Goal: Information Seeking & Learning: Find specific fact

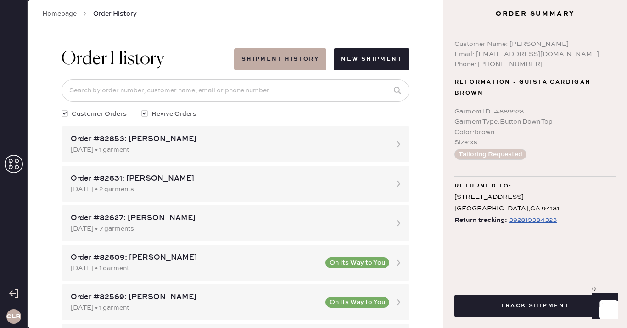
click at [15, 163] on icon at bounding box center [14, 164] width 18 height 18
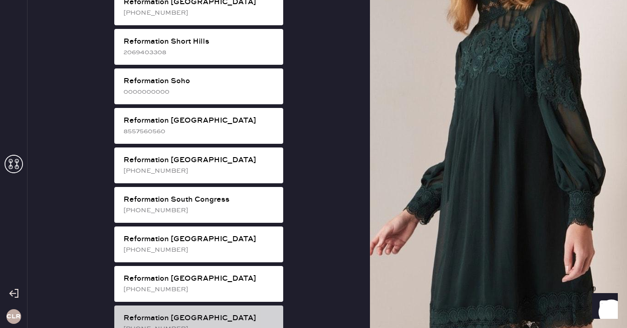
scroll to position [1617, 0]
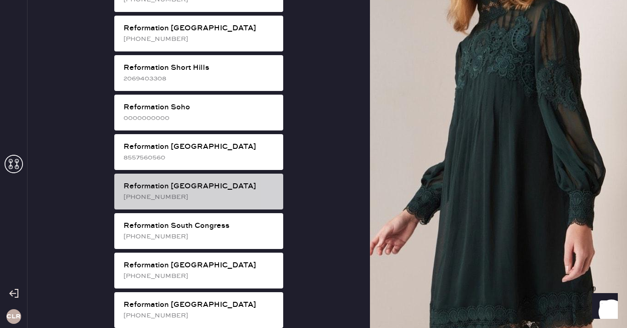
click at [225, 181] on div "Reformation [GEOGRAPHIC_DATA]" at bounding box center [200, 186] width 152 height 11
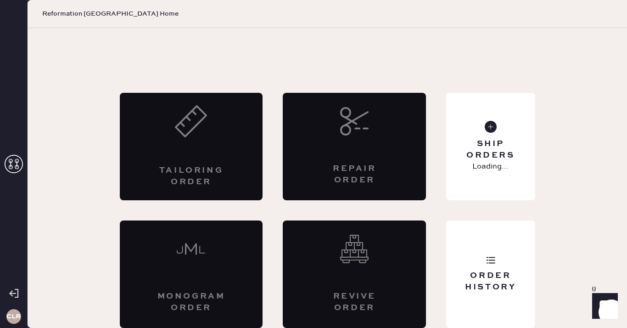
scroll to position [5, 0]
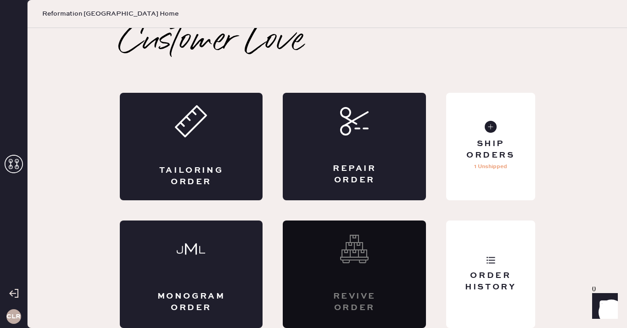
click at [536, 274] on div "Customer Love Tailoring Order Repair Order Monogram Order Revive order Order Hi…" at bounding box center [327, 175] width 452 height 305
click at [471, 234] on div "Order History" at bounding box center [490, 273] width 89 height 107
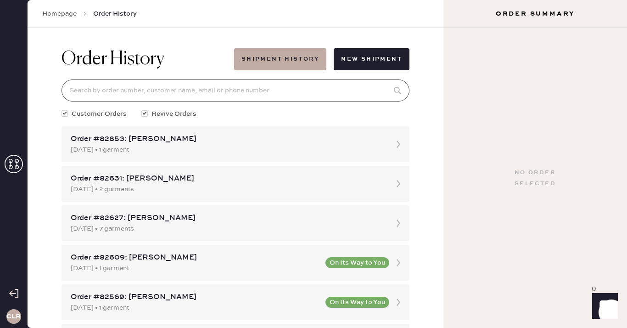
click at [260, 94] on input at bounding box center [236, 90] width 348 height 22
paste input "82048"
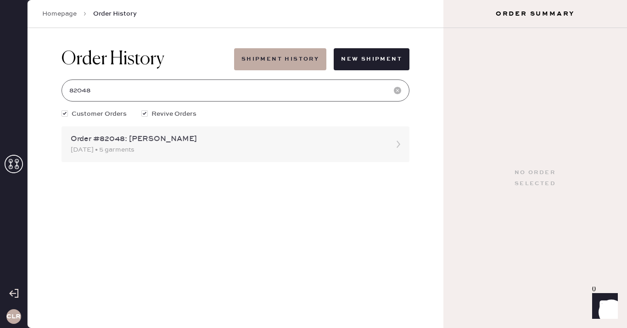
type input "82048"
click at [161, 143] on div "Order #82048: [PERSON_NAME]" at bounding box center [227, 139] width 313 height 11
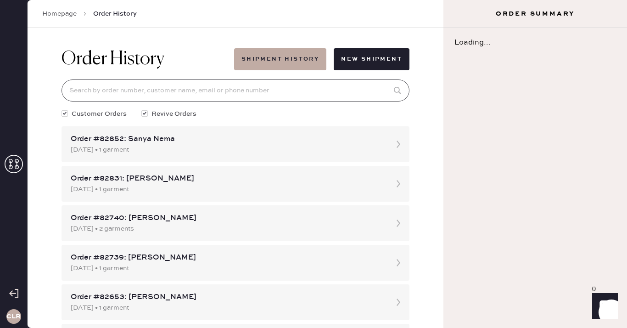
click at [164, 91] on input at bounding box center [236, 90] width 348 height 22
paste input "82048"
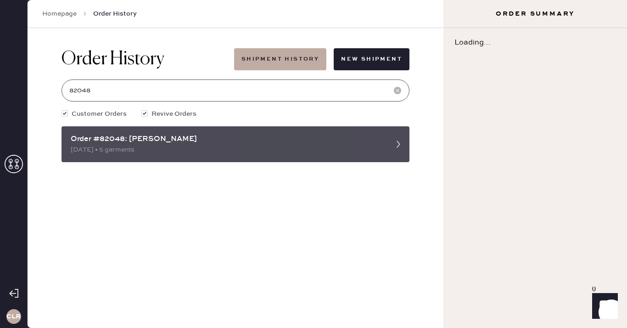
type input "82048"
click at [164, 137] on div "Order #82048: [PERSON_NAME]" at bounding box center [227, 139] width 313 height 11
click at [161, 134] on div "Order #82048: [PERSON_NAME]" at bounding box center [227, 139] width 313 height 11
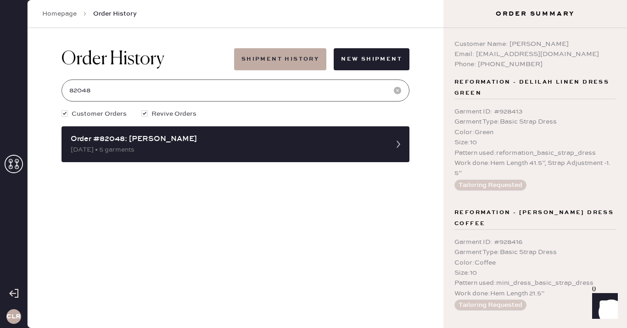
click at [165, 90] on input "82048" at bounding box center [236, 90] width 348 height 22
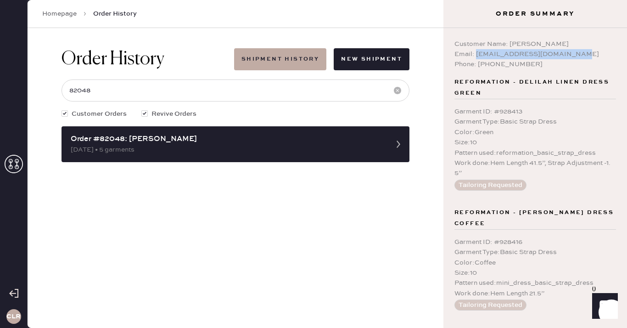
drag, startPoint x: 475, startPoint y: 54, endPoint x: 580, endPoint y: 56, distance: 104.7
click at [580, 56] on div "Email: [EMAIL_ADDRESS][DOMAIN_NAME]" at bounding box center [536, 54] width 162 height 10
copy div "[EMAIL_ADDRESS][DOMAIN_NAME]"
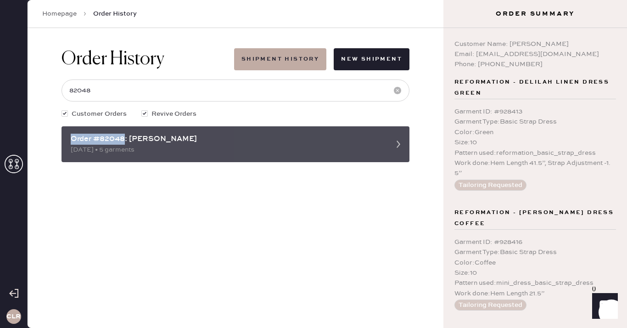
drag, startPoint x: 124, startPoint y: 140, endPoint x: 67, endPoint y: 140, distance: 57.4
click at [67, 140] on div "Order #82048: [PERSON_NAME] [DATE] • 5 garments" at bounding box center [236, 144] width 348 height 36
copy div "Order #82048"
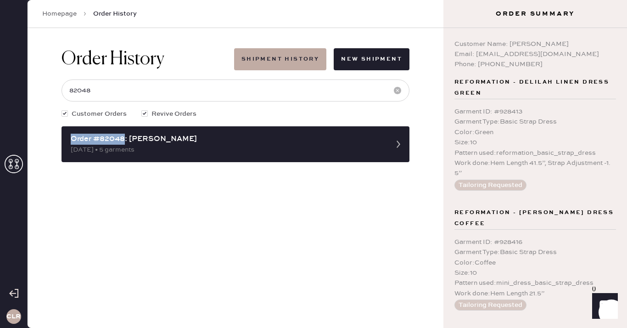
click at [183, 172] on div "Order History Shipment History New Shipment 82048 Customer Orders Revive Orders…" at bounding box center [235, 105] width 363 height 154
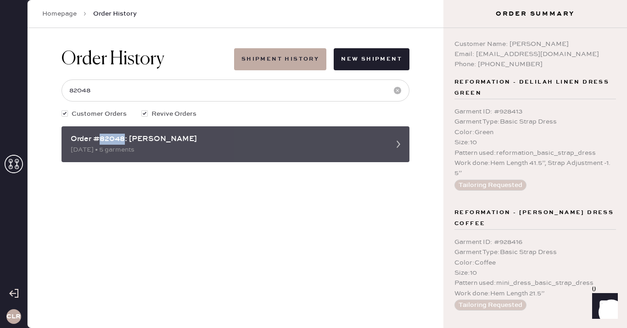
drag, startPoint x: 126, startPoint y: 142, endPoint x: 98, endPoint y: 142, distance: 27.6
click at [98, 142] on div "Order #82048: [PERSON_NAME]" at bounding box center [227, 139] width 313 height 11
copy div "82048"
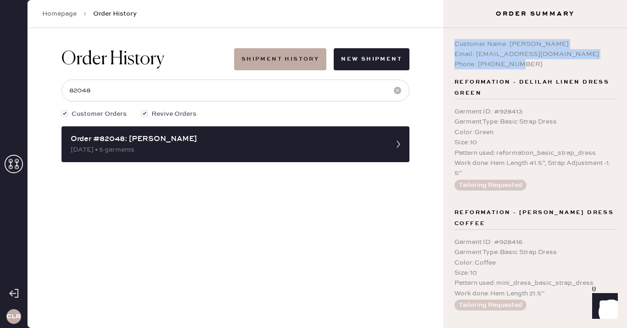
drag, startPoint x: 518, startPoint y: 65, endPoint x: 450, endPoint y: 36, distance: 74.5
click at [450, 36] on div "Customer Name: [PERSON_NAME] Email: [EMAIL_ADDRESS][DOMAIN_NAME] Phone: [PHONE_…" at bounding box center [536, 178] width 184 height 300
copy div "Customer Name: [PERSON_NAME] Email: [EMAIL_ADDRESS][DOMAIN_NAME] Phone: [PHONE_…"
click at [499, 60] on div "Phone: [PHONE_NUMBER]" at bounding box center [536, 64] width 162 height 10
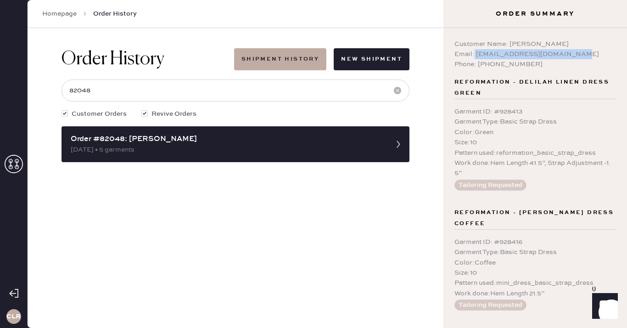
drag, startPoint x: 474, startPoint y: 53, endPoint x: 592, endPoint y: 57, distance: 118.1
click at [592, 57] on div "Email: [EMAIL_ADDRESS][DOMAIN_NAME]" at bounding box center [536, 54] width 162 height 10
copy div "[EMAIL_ADDRESS][DOMAIN_NAME]"
